Goal: Task Accomplishment & Management: Manage account settings

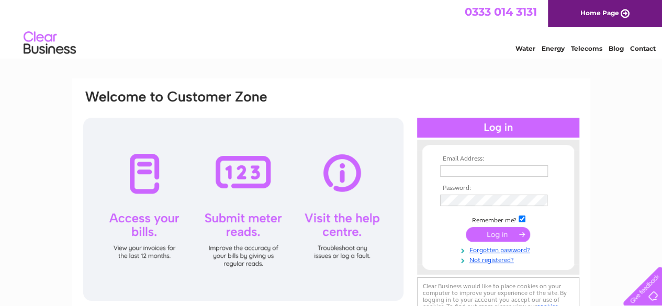
type input "admin@thechallengesgroup.com"
click at [503, 232] on input "submit" at bounding box center [498, 234] width 64 height 15
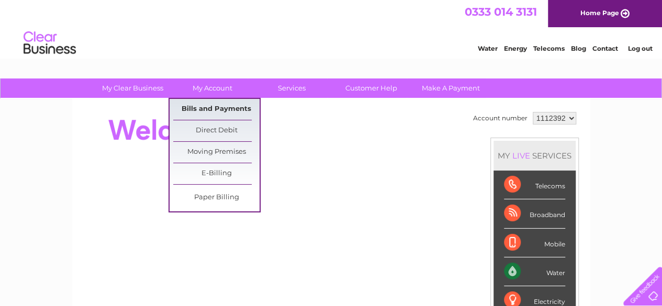
click at [207, 103] on link "Bills and Payments" at bounding box center [216, 109] width 86 height 21
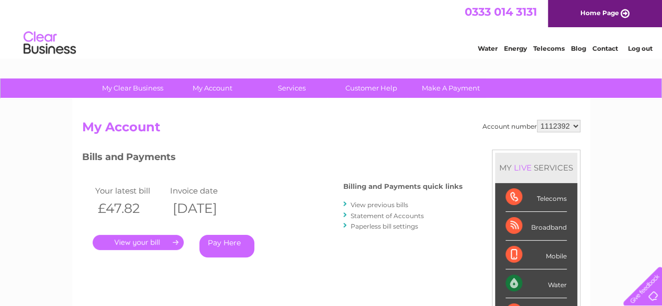
click at [143, 241] on link "." at bounding box center [138, 242] width 91 height 15
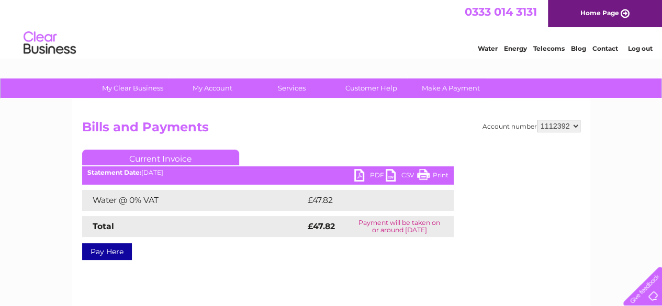
click at [361, 172] on link "PDF" at bounding box center [370, 176] width 31 height 15
